Goal: Information Seeking & Learning: Learn about a topic

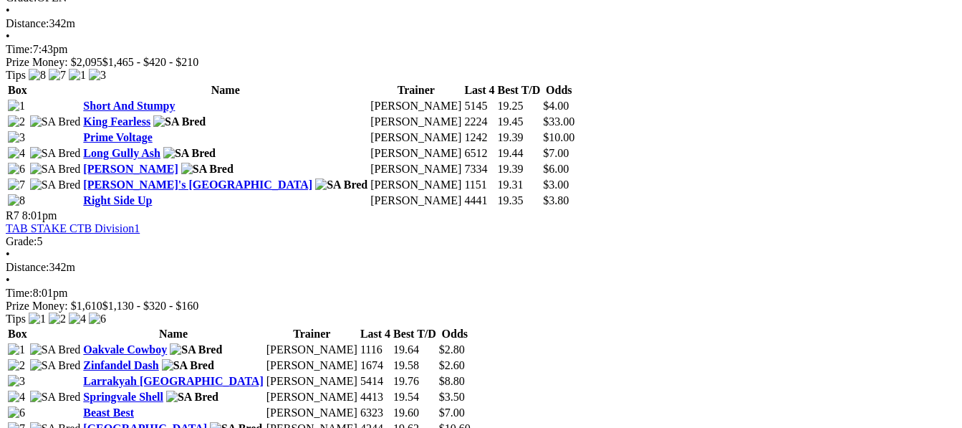
scroll to position [2034, 0]
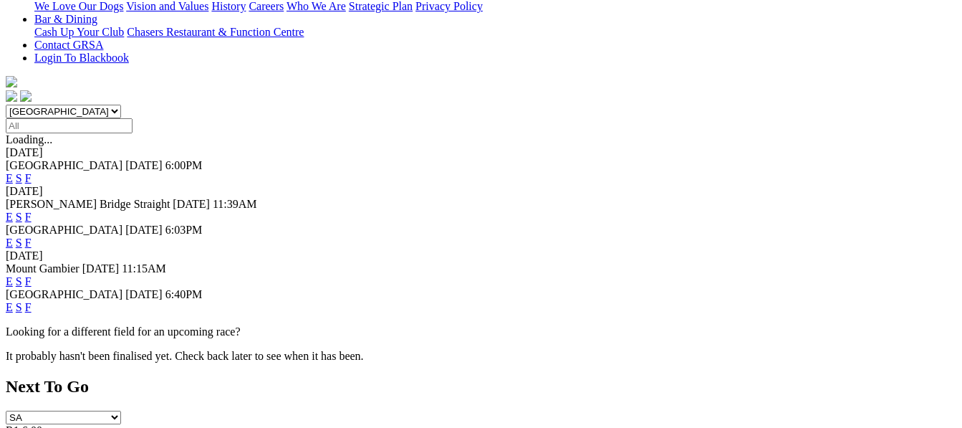
scroll to position [391, 0]
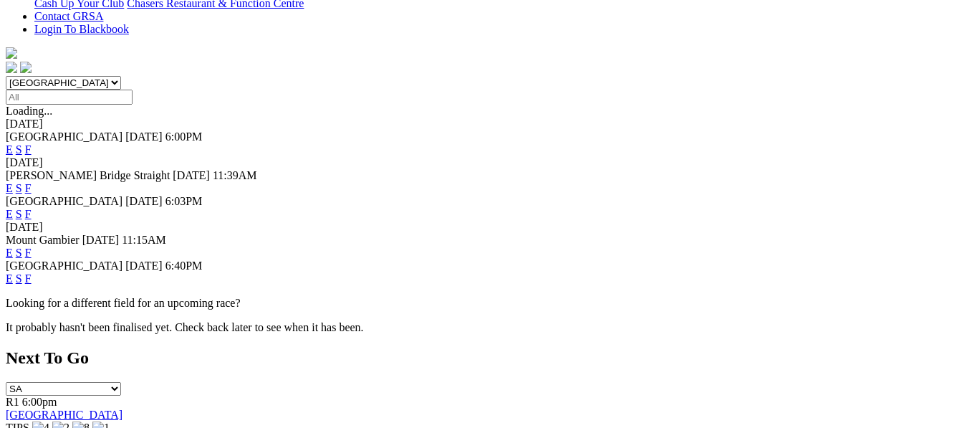
click at [32, 272] on link "F" at bounding box center [28, 278] width 6 height 12
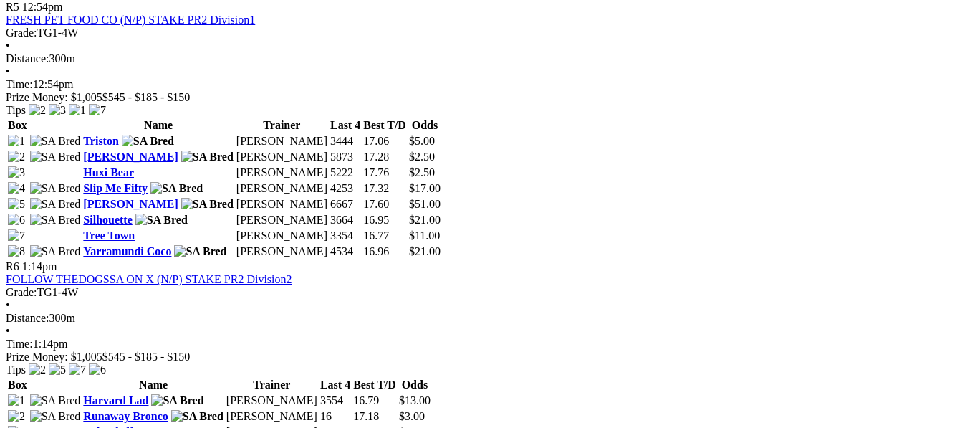
scroll to position [1700, 0]
